Goal: Check status

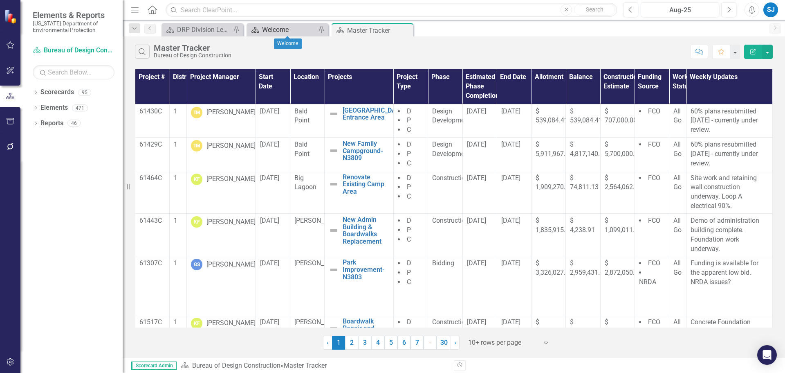
click at [279, 29] on div "Welcome" at bounding box center [289, 30] width 54 height 10
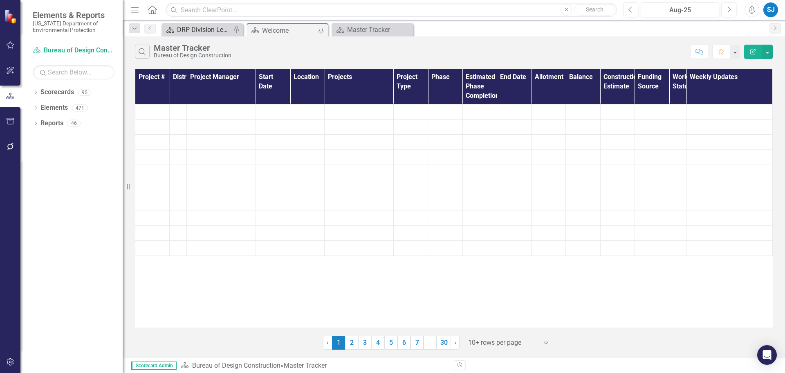
click at [216, 29] on div "DRP Division Level Metrics" at bounding box center [204, 30] width 54 height 10
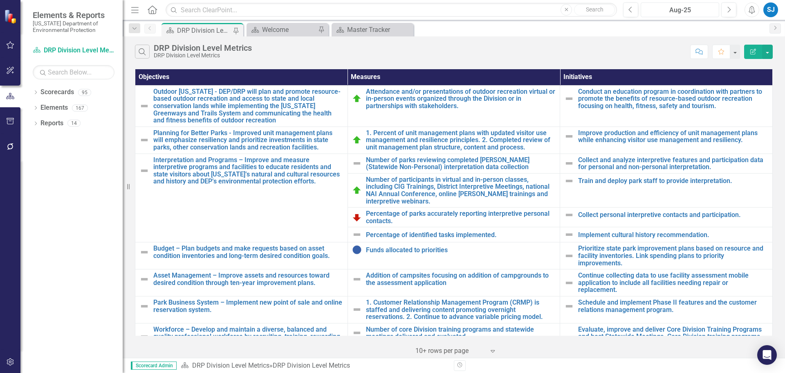
click at [665, 16] on button "Aug-25" at bounding box center [680, 9] width 79 height 15
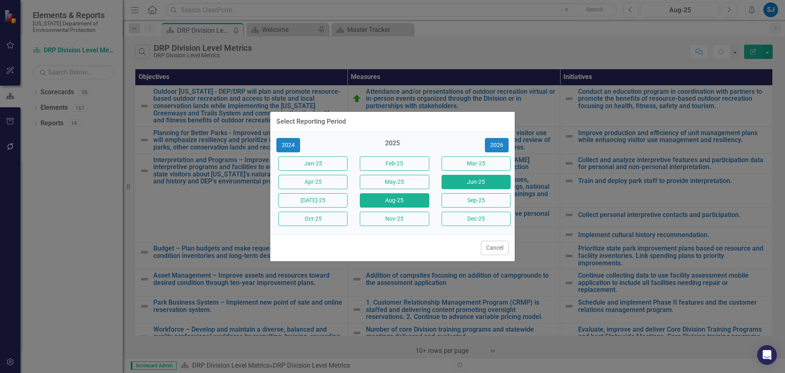
click at [501, 181] on button "Jun-25" at bounding box center [476, 182] width 69 height 14
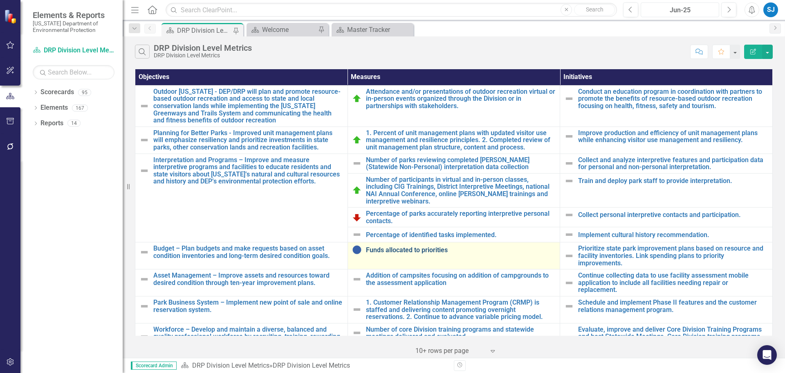
scroll to position [110, 0]
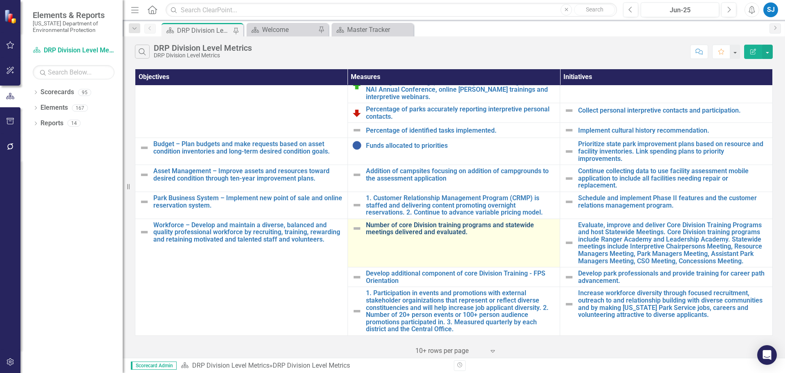
click at [428, 223] on link "Number of core Division training programs and statewide meetings delivered and …" at bounding box center [461, 228] width 190 height 14
